Goal: Task Accomplishment & Management: Manage account settings

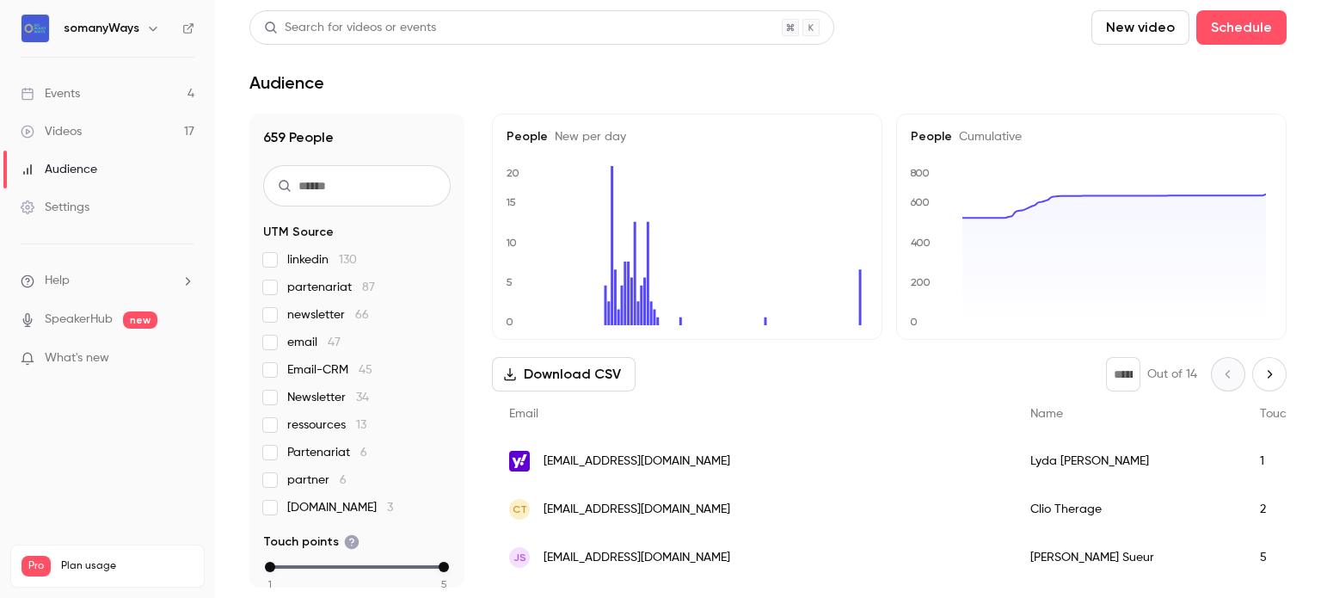
click at [87, 95] on link "Events 4" at bounding box center [107, 94] width 215 height 38
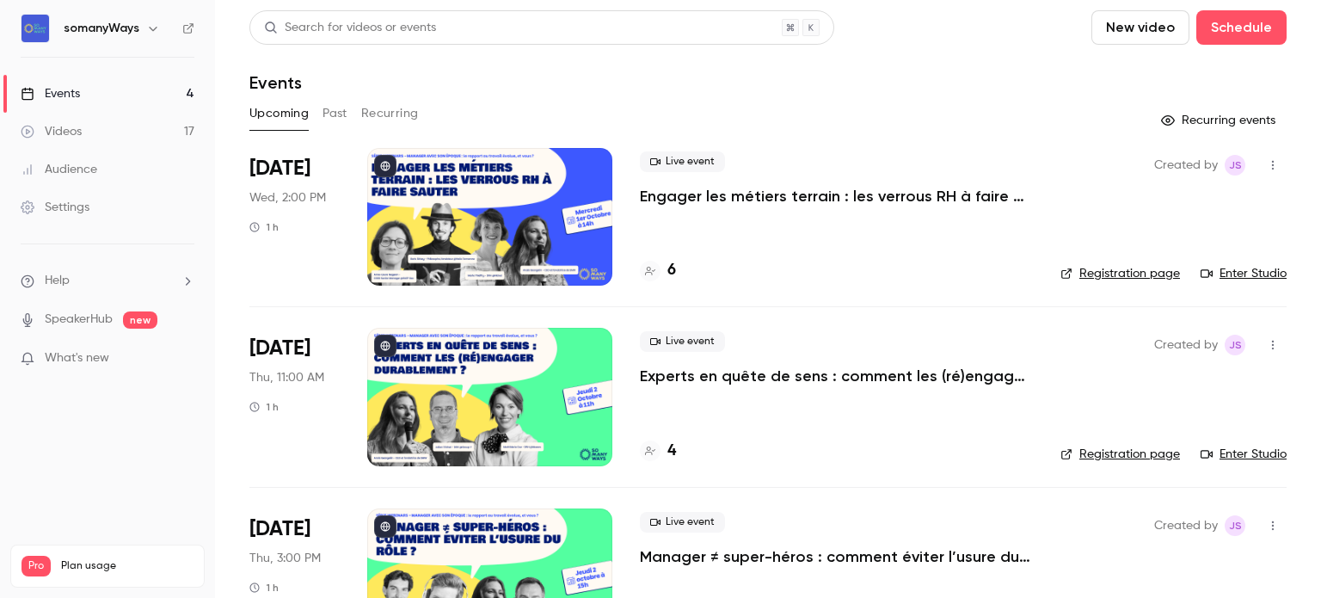
click at [90, 132] on link "Videos 17" at bounding box center [107, 132] width 215 height 38
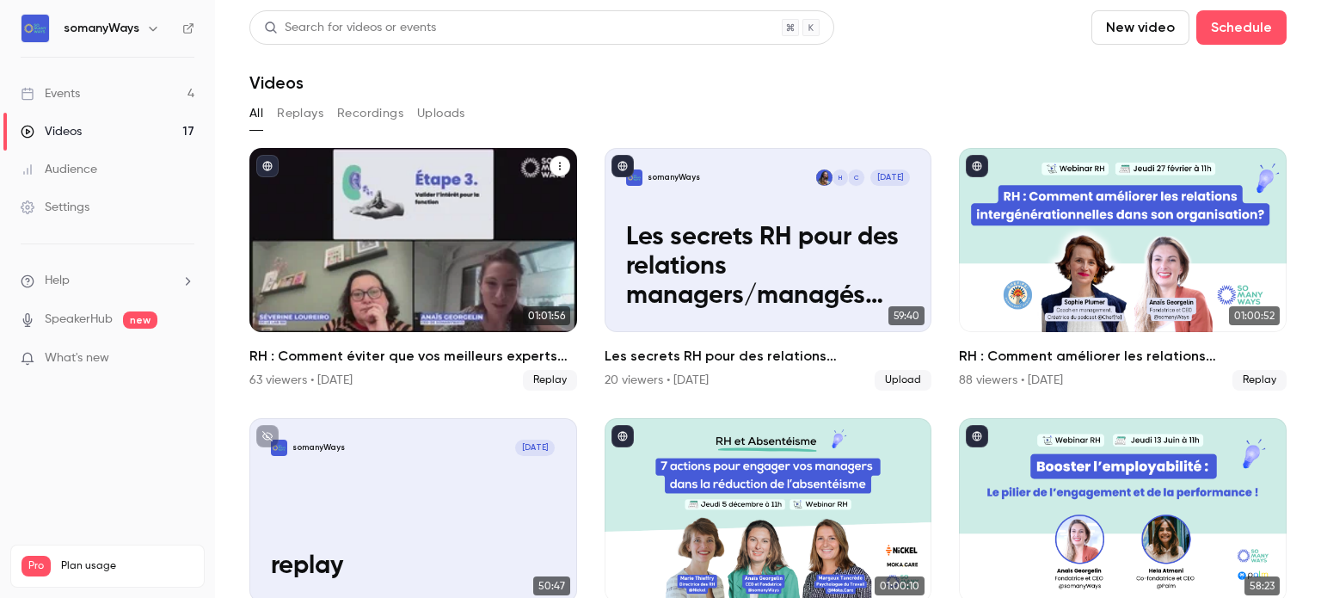
click at [457, 373] on div "63 viewers • [DATE] Replay" at bounding box center [413, 380] width 328 height 21
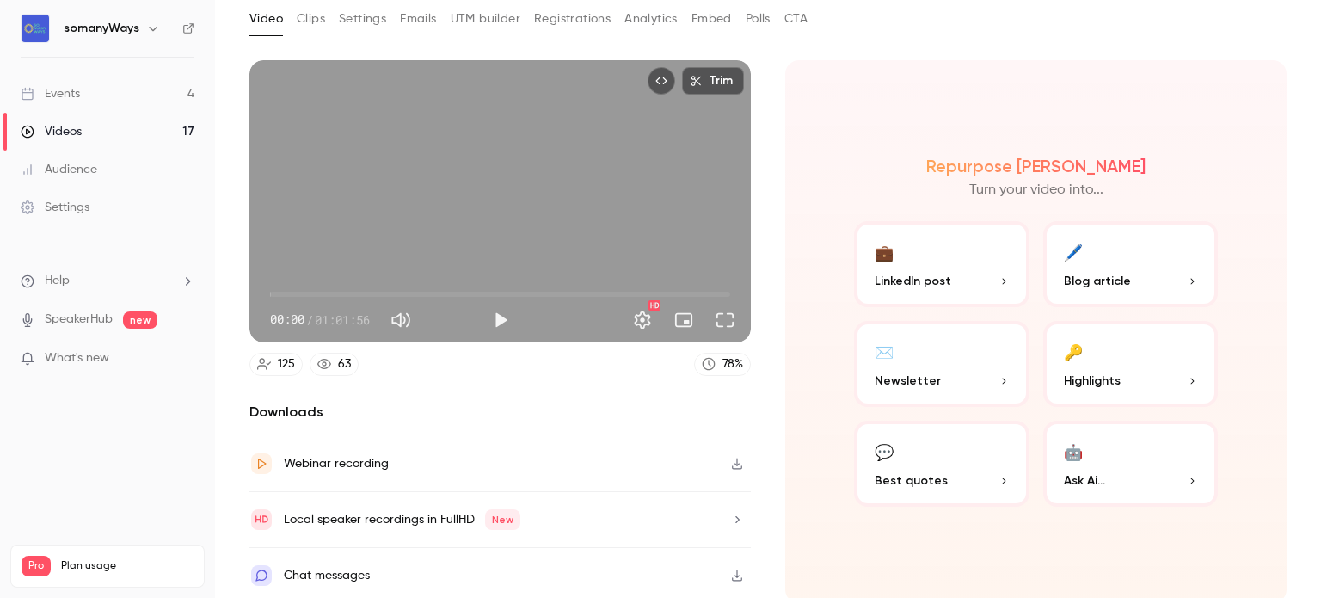
scroll to position [94, 0]
click at [360, 20] on button "Settings" at bounding box center [362, 20] width 47 height 28
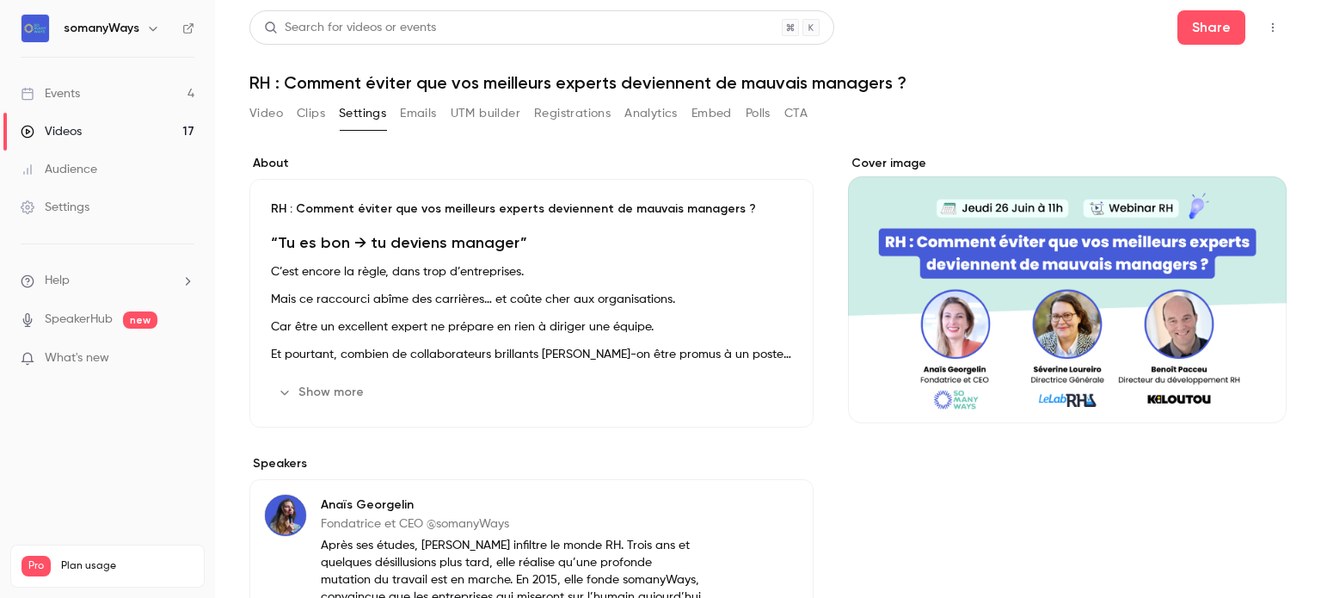
click at [549, 118] on button "Registrations" at bounding box center [572, 114] width 77 height 28
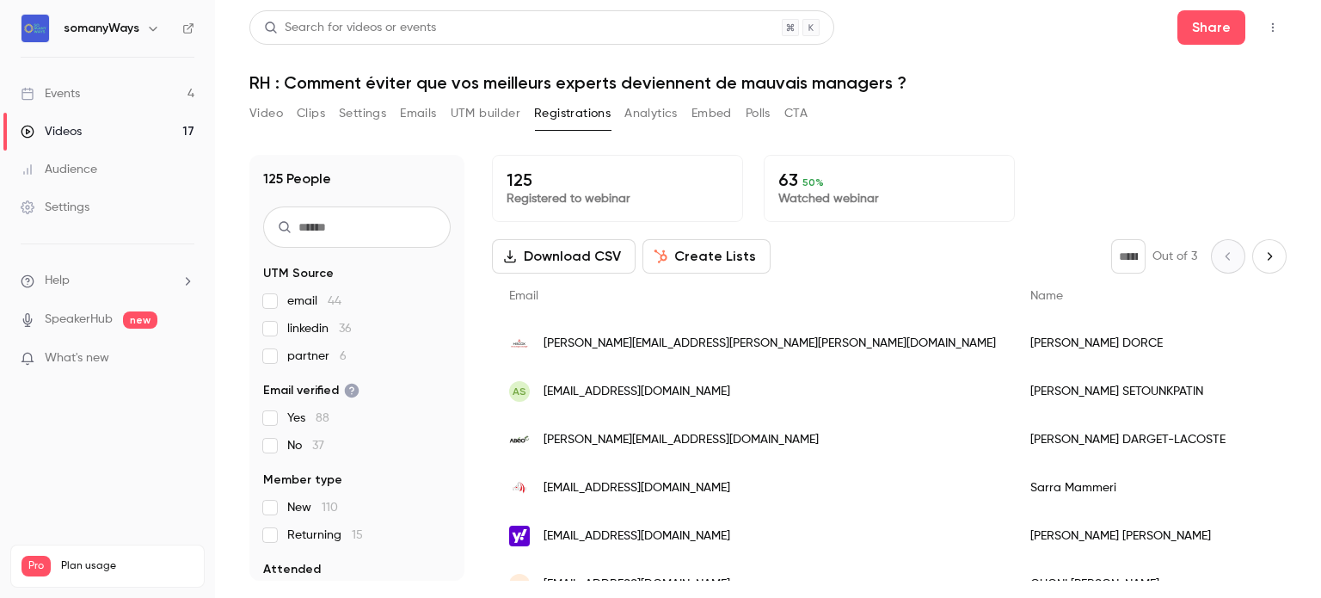
click at [1273, 28] on icon "Top Bar Actions" at bounding box center [1273, 27] width 2 height 9
click at [1203, 74] on div "Unpublish from Channel" at bounding box center [1206, 71] width 136 height 17
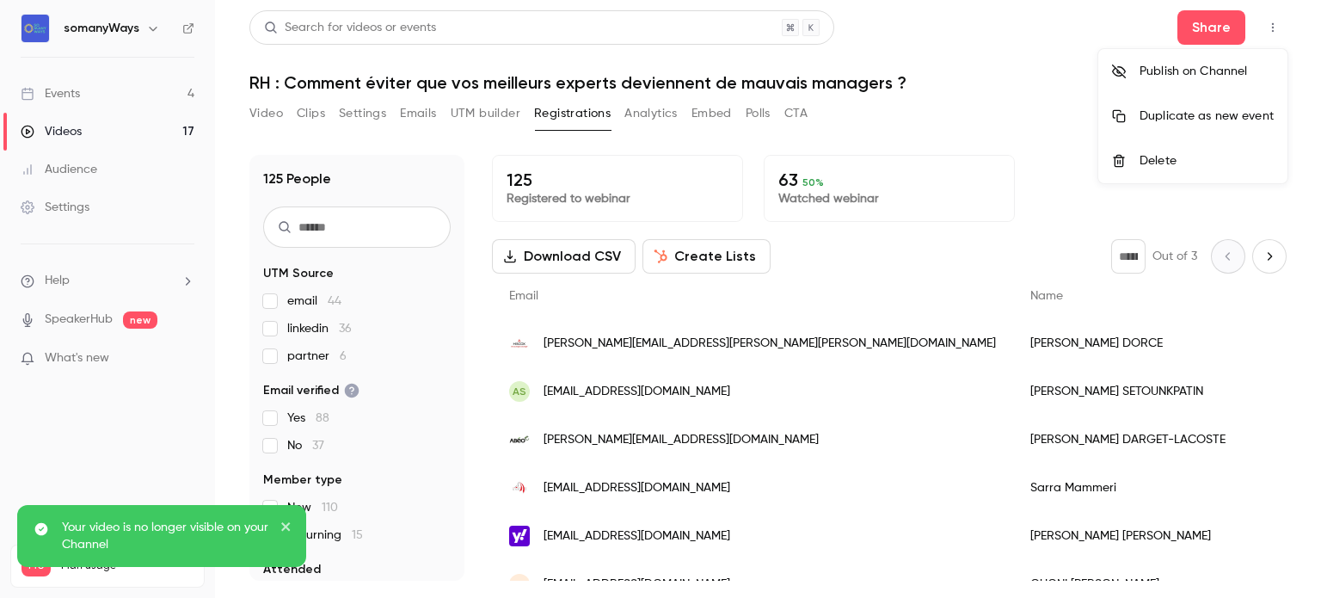
click at [1187, 77] on div "Publish on Channel" at bounding box center [1207, 71] width 134 height 17
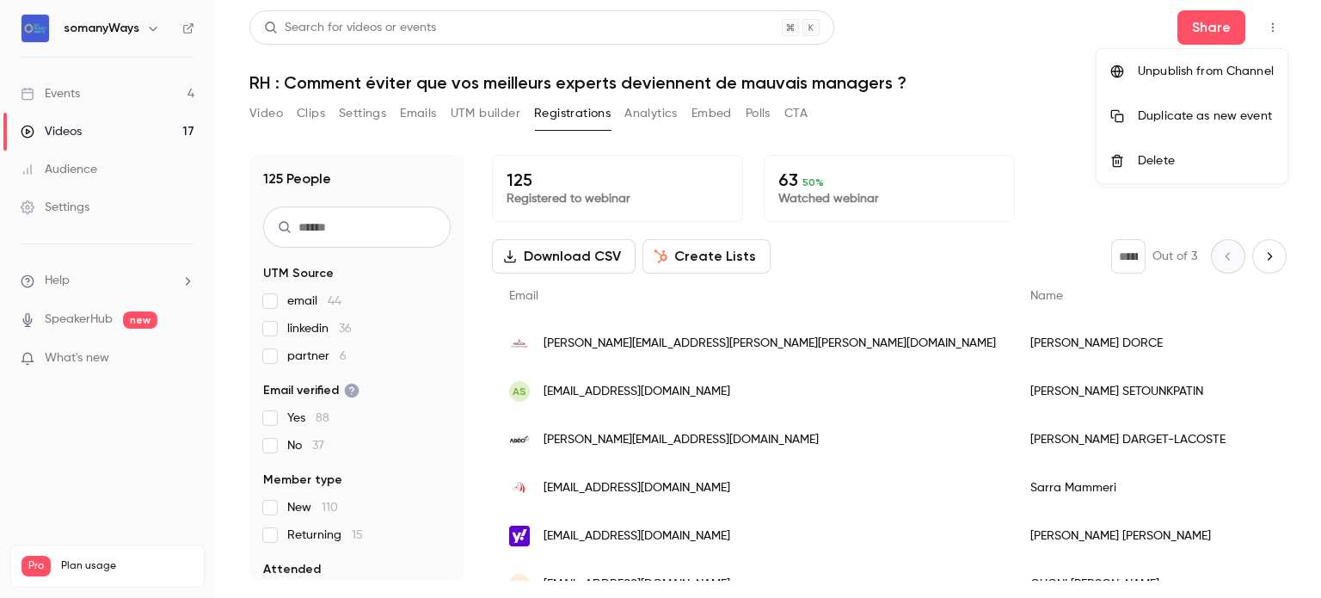
click at [194, 26] on div at bounding box center [660, 299] width 1321 height 598
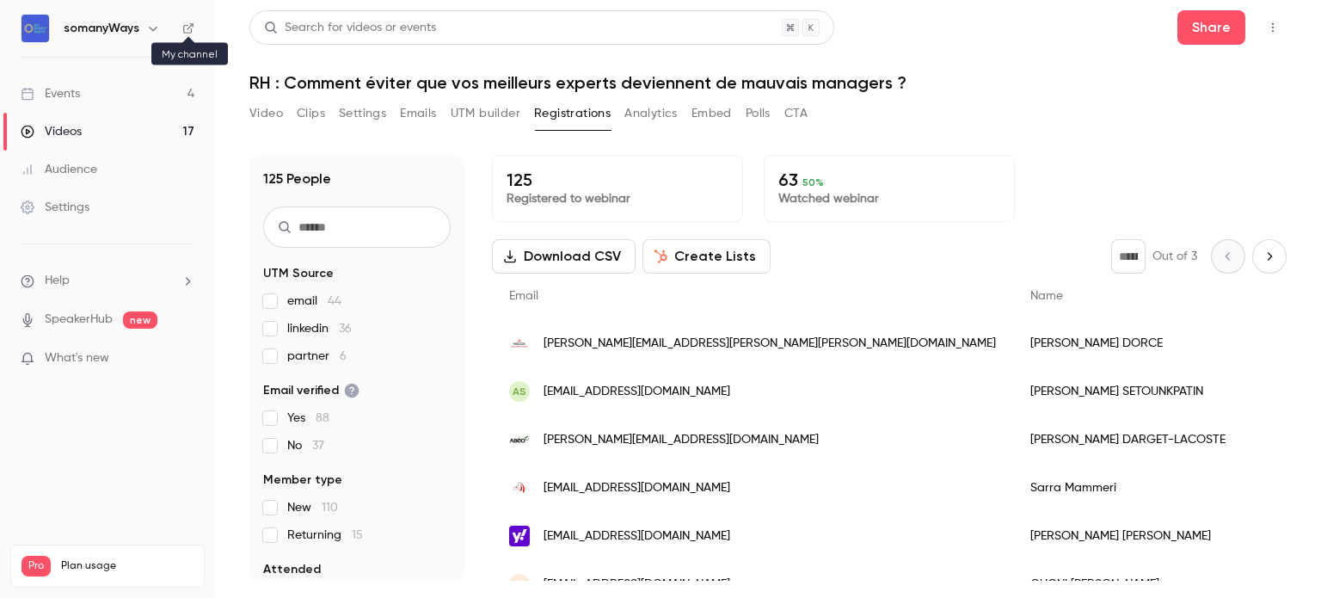
click at [190, 26] on icon at bounding box center [188, 28] width 10 height 10
